Goal: Transaction & Acquisition: Purchase product/service

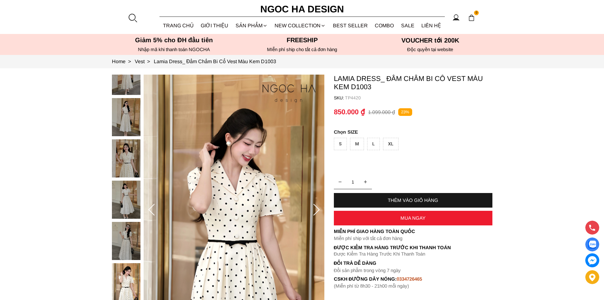
click at [132, 20] on div at bounding box center [133, 18] width 10 height 10
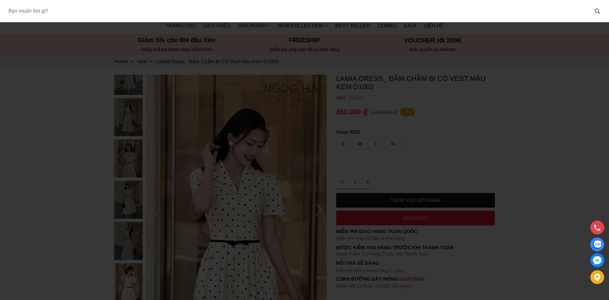
click at [148, 12] on input "Input search Bạn muốn tìm gì?" at bounding box center [295, 11] width 585 height 15
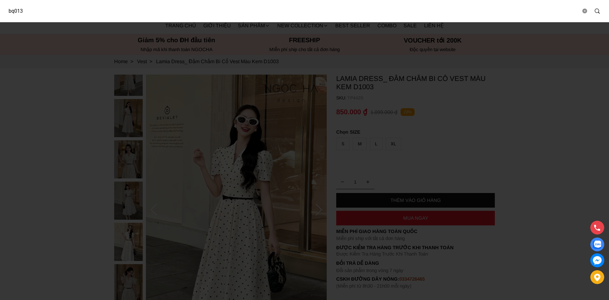
type input "bq013"
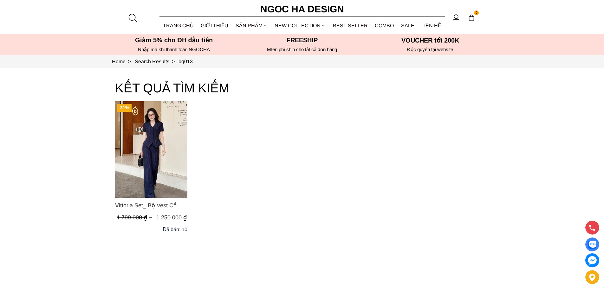
click at [139, 208] on span "Vittoria Set_ Bộ Vest Cổ V Quần Suông Kẻ Sọc BQ013" at bounding box center [151, 205] width 72 height 9
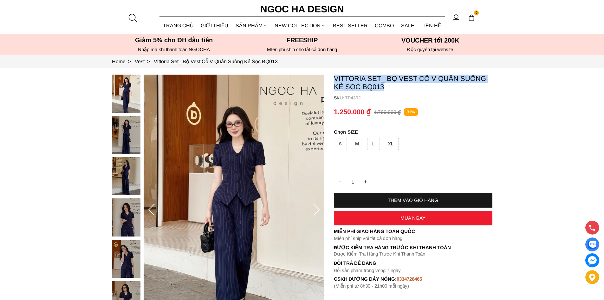
drag, startPoint x: 395, startPoint y: 86, endPoint x: 327, endPoint y: 76, distance: 68.0
click at [327, 76] on section "Vittoria Set_ Bộ Vest Cổ V Quần Suông Kẻ Sọc BQ013 SKU: TP4392 1 THÊM VÀO GIỎ H…" at bounding box center [302, 209] width 604 height 283
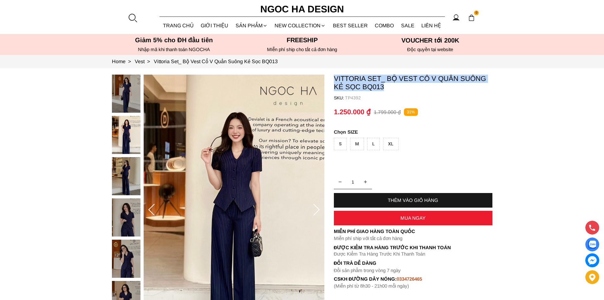
copy section "Vittoria Set_ Bộ Vest Cổ V Quần Suông Kẻ Sọc BQ013"
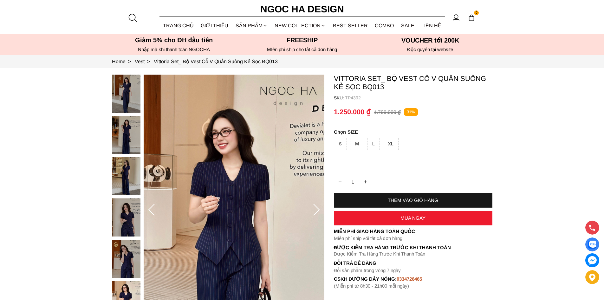
click at [130, 18] on div at bounding box center [133, 18] width 10 height 10
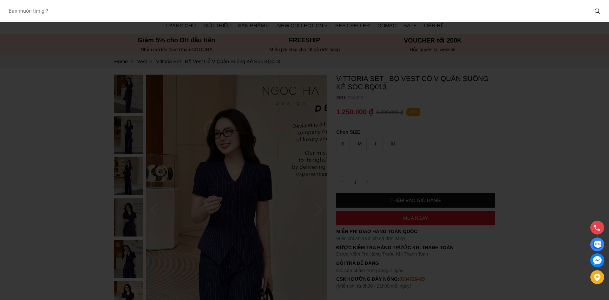
click at [167, 13] on input "Input search Bạn muốn tìm gì?" at bounding box center [295, 11] width 585 height 15
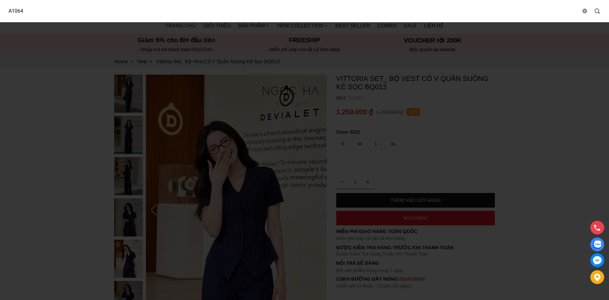
type input "A1064"
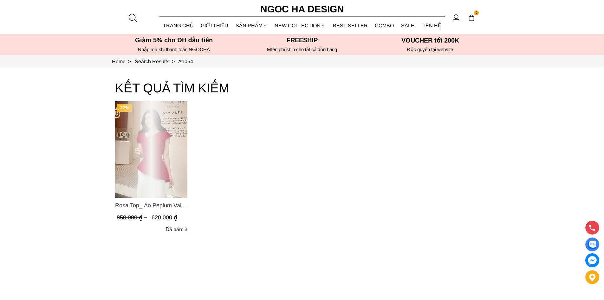
click at [172, 207] on span "Rosa Top_ Áo Peplum Vai Lệch Xếp Ly Màu Đỏ A1064" at bounding box center [151, 205] width 72 height 9
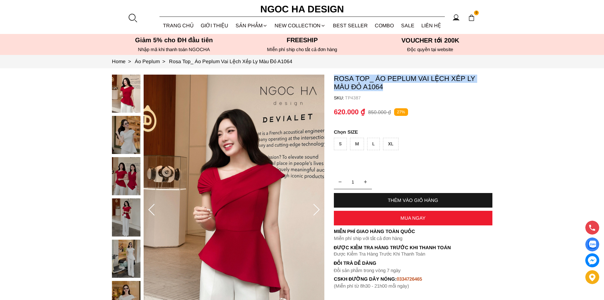
drag, startPoint x: 369, startPoint y: 85, endPoint x: 332, endPoint y: 80, distance: 37.5
click at [332, 80] on section "Rosa Top_ Áo Peplum Vai Lệch Xếp Ly Màu Đỏ A1064 SKU: TP4387 1 THÊM VÀO GIỎ HÀN…" at bounding box center [302, 209] width 604 height 283
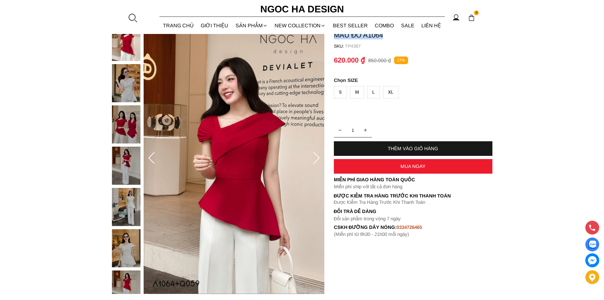
scroll to position [53, 0]
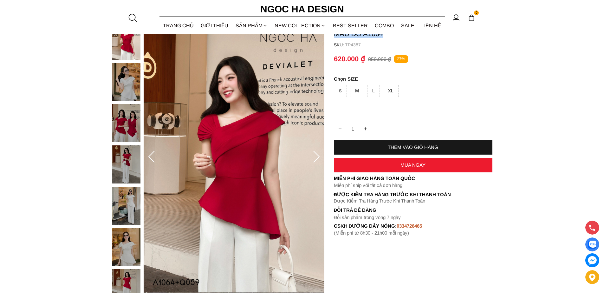
copy p "Rosa Top_ Áo Peplum Vai Lệch Xếp Ly Màu Đỏ A1064"
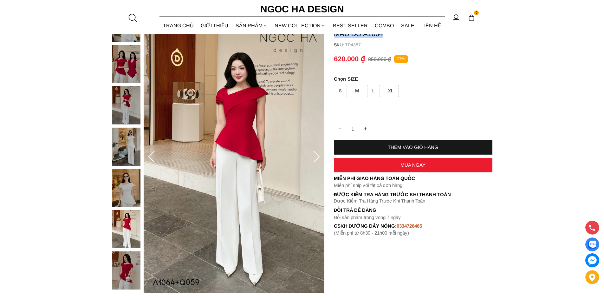
click at [125, 191] on div at bounding box center [128, 128] width 32 height 330
click at [360, 94] on div "M" at bounding box center [357, 91] width 14 height 12
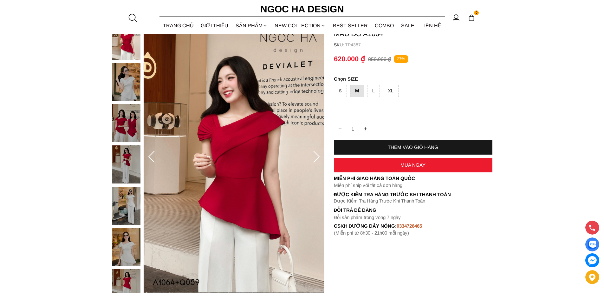
click at [384, 92] on div "XL" at bounding box center [391, 91] width 16 height 12
click at [136, 82] on img at bounding box center [126, 82] width 29 height 38
